Goal: Transaction & Acquisition: Subscribe to service/newsletter

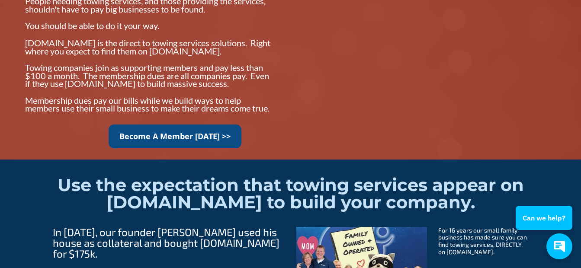
scroll to position [909, 0]
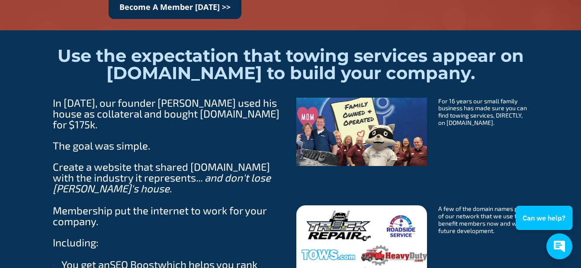
click at [177, 13] on link "Become A Member [DATE] >>" at bounding box center [175, 7] width 133 height 24
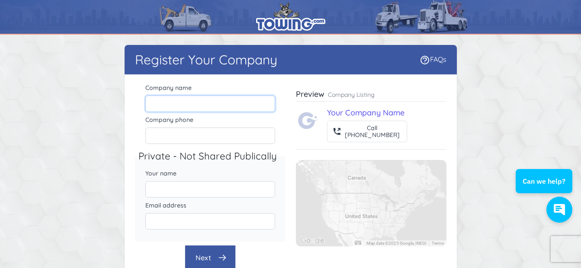
click at [183, 101] on input "Company name" at bounding box center [210, 104] width 130 height 16
type input "DM Towing LLC"
type input "4135396889"
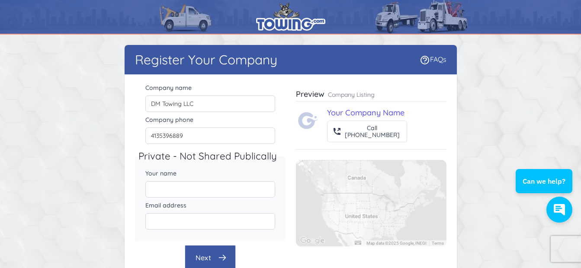
type input "[PERSON_NAME]"
type input "[EMAIL_ADDRESS][DOMAIN_NAME]"
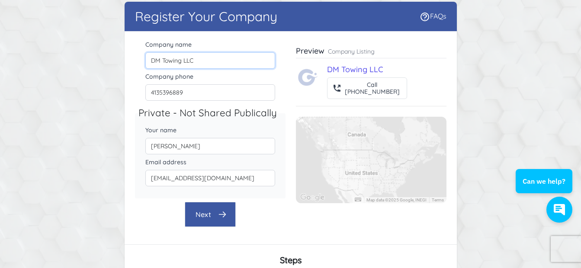
scroll to position [87, 0]
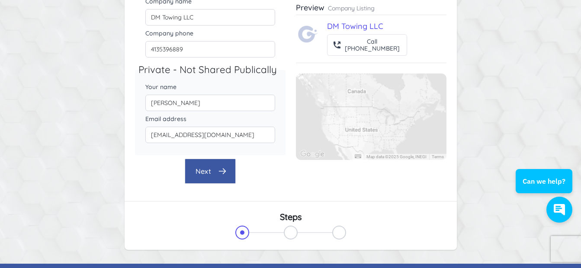
click at [207, 174] on button "Next" at bounding box center [210, 171] width 51 height 25
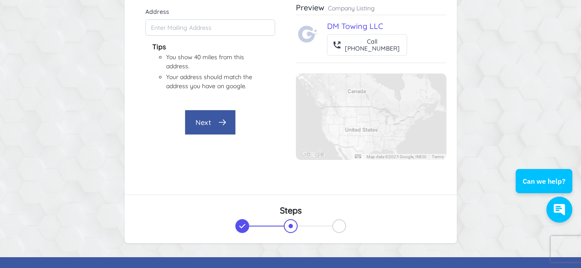
scroll to position [38, 0]
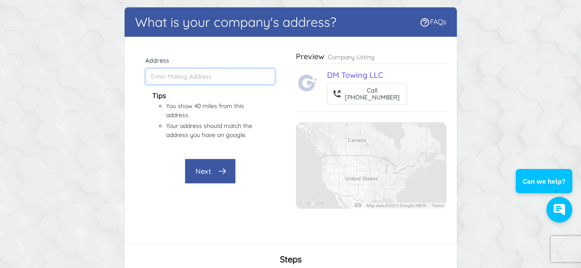
click at [175, 75] on input "Address" at bounding box center [210, 76] width 130 height 16
click at [202, 172] on button "Next" at bounding box center [210, 171] width 51 height 25
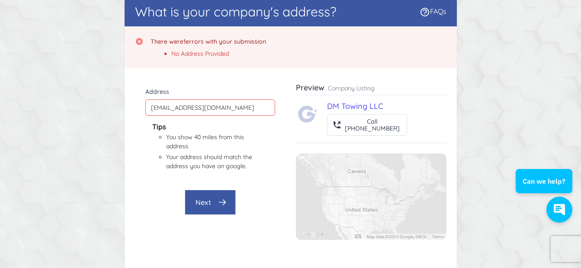
scroll to position [48, 0]
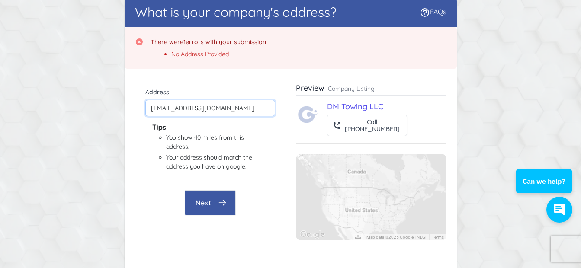
drag, startPoint x: 225, startPoint y: 106, endPoint x: 134, endPoint y: 103, distance: 90.5
click at [135, 103] on div "Address [EMAIL_ADDRESS][DOMAIN_NAME] Tips You show 40 miles from this address. …" at bounding box center [210, 133] width 151 height 94
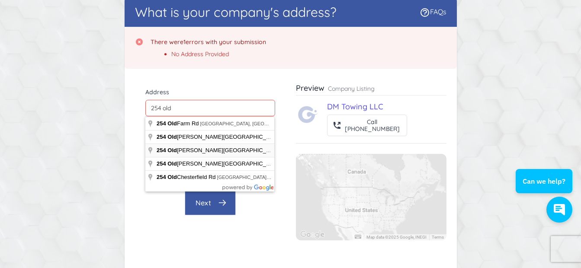
type input "[STREET_ADDRESS][PERSON_NAME][PERSON_NAME]"
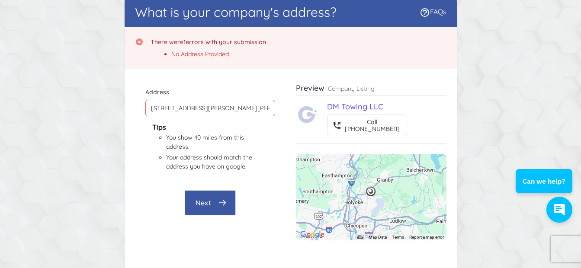
click at [206, 199] on button "Next" at bounding box center [210, 202] width 51 height 25
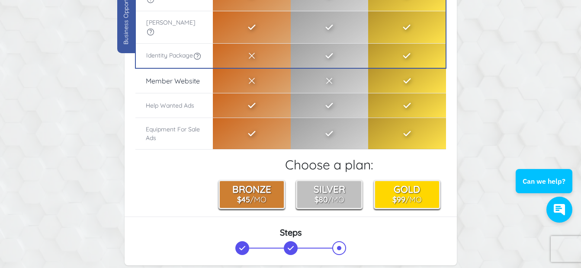
scroll to position [0, 0]
